Goal: Task Accomplishment & Management: Manage account settings

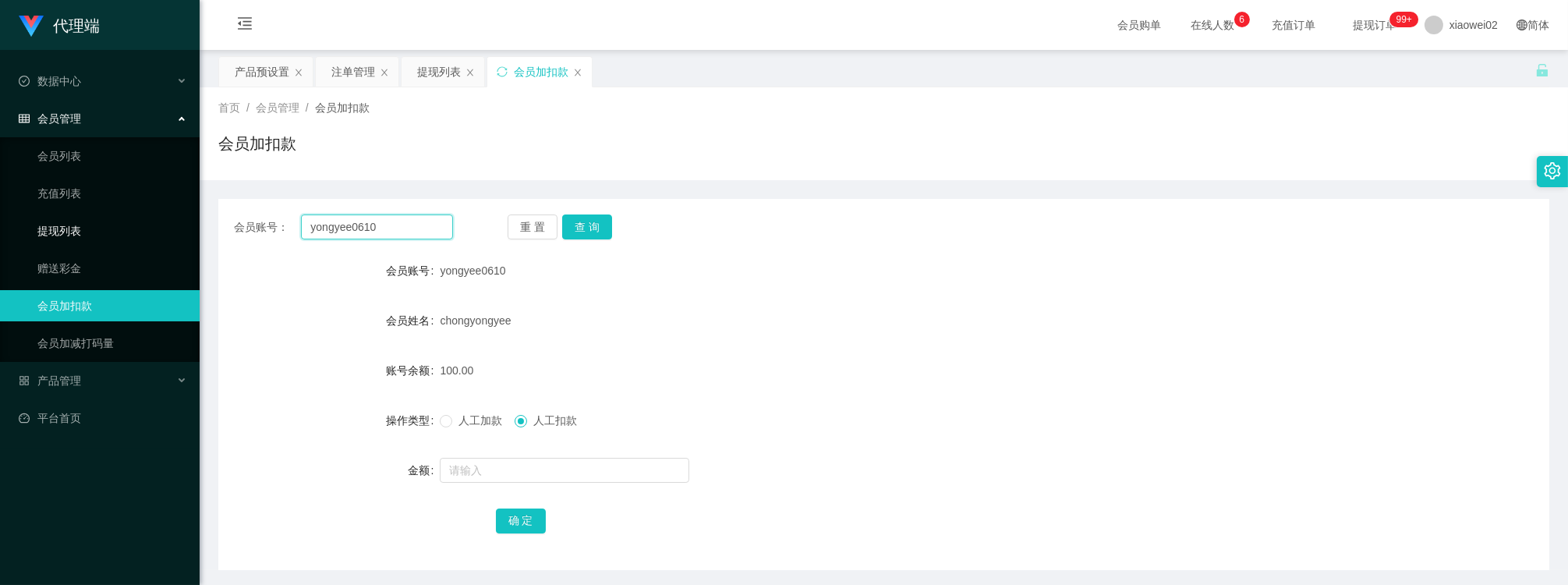
drag, startPoint x: 0, startPoint y: 0, endPoint x: 102, endPoint y: 230, distance: 251.6
click at [97, 234] on section "代理端 数据中心 会员管理 会员列表 充值列表 提现列表 赠送彩金 会员加扣款 会员加减打码量 产品管理 开奖记录 注单管理 产品列表 即时注单 产品预设置 …" at bounding box center [784, 322] width 1568 height 643
click at [580, 232] on button "查 询" at bounding box center [587, 228] width 50 height 25
click at [789, 318] on div "chongyongyee" at bounding box center [828, 320] width 777 height 31
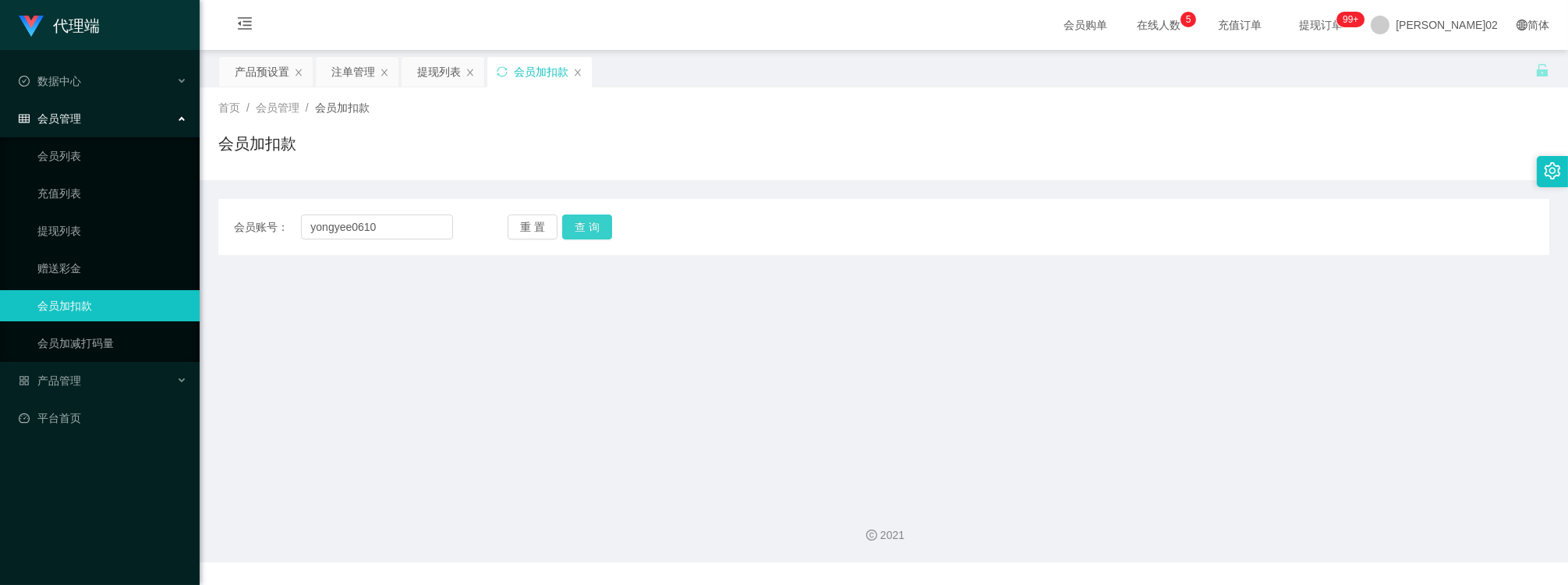
type input "yongyee0610"
click at [588, 222] on button "查 询" at bounding box center [587, 228] width 50 height 25
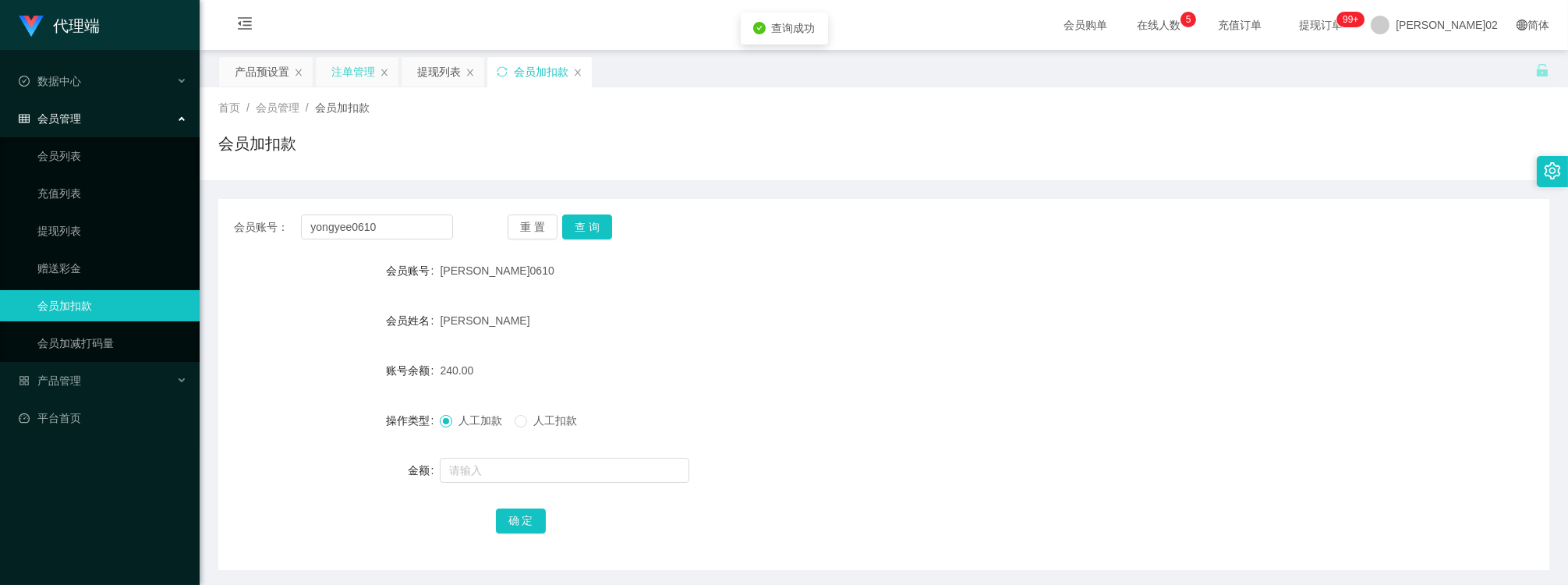
click at [337, 68] on div "注单管理" at bounding box center [353, 72] width 43 height 30
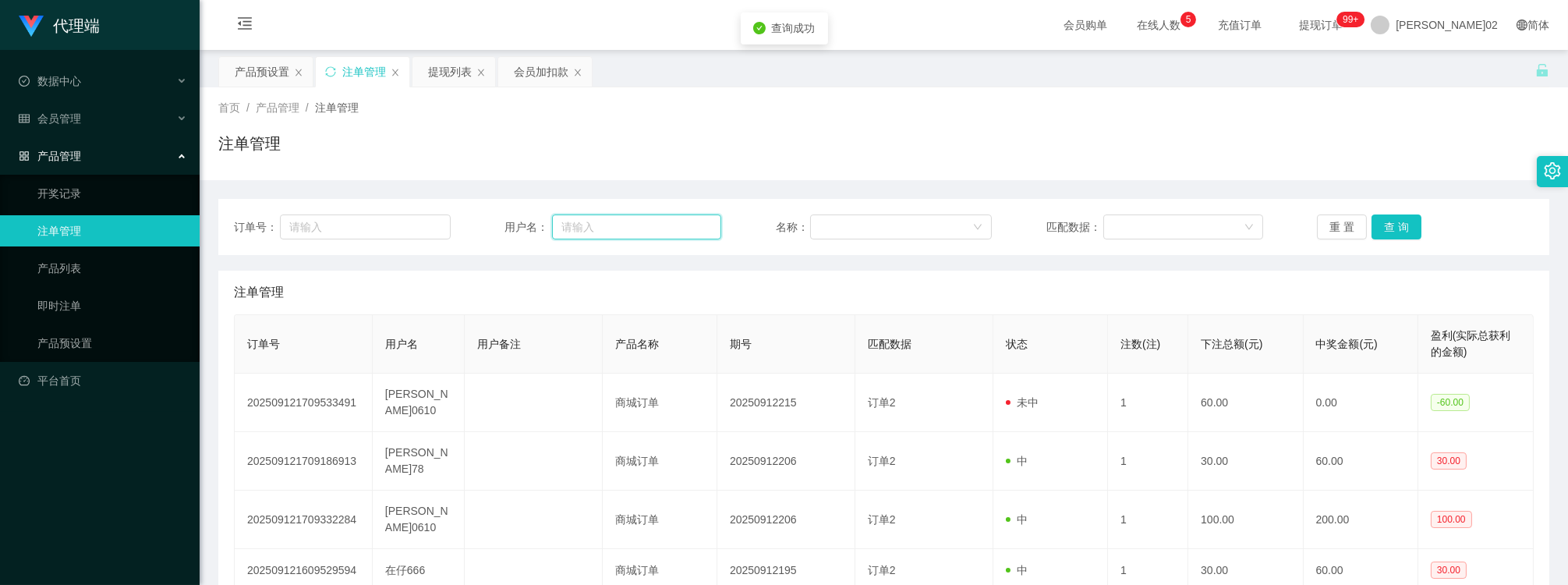
click at [605, 229] on input "text" at bounding box center [636, 228] width 169 height 25
paste input "yongyee0610"
type input "yongyee0610"
click at [1401, 224] on button "查 询" at bounding box center [1396, 228] width 50 height 25
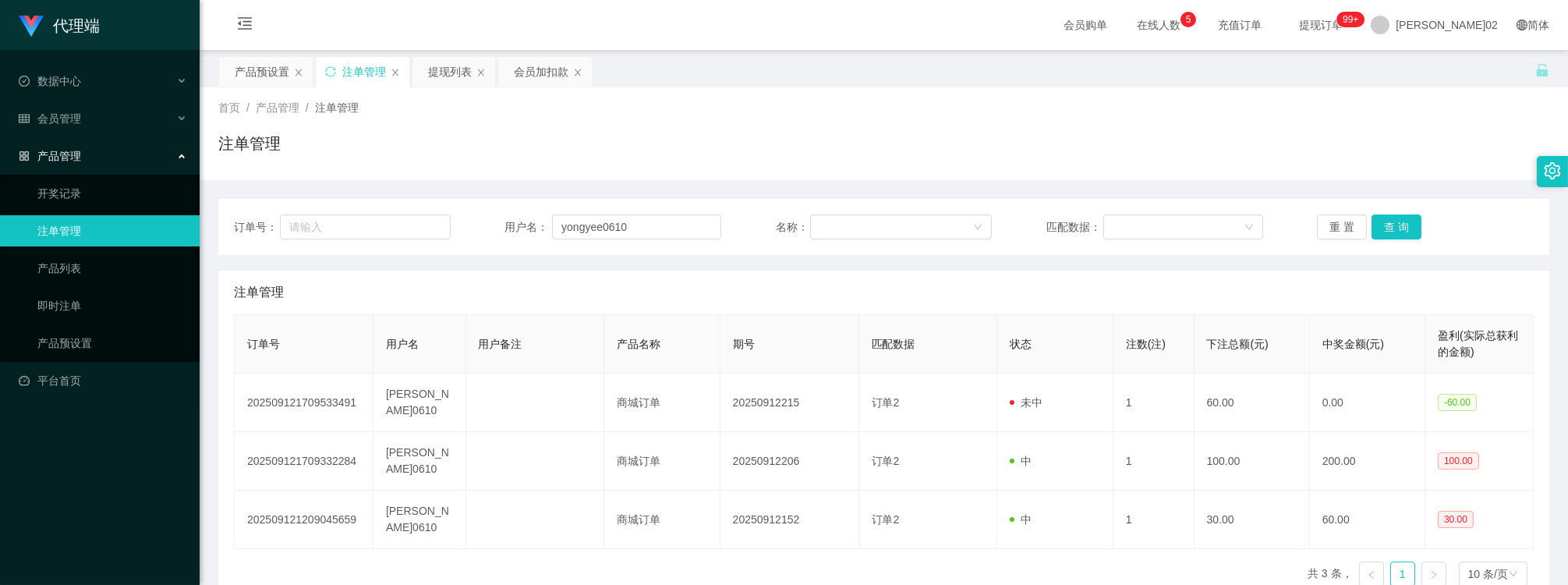
click at [1355, 178] on div "首页 / 产品管理 / 注单管理 / 注单管理" at bounding box center [884, 133] width 1368 height 92
